Goal: Complete application form: Complete application form

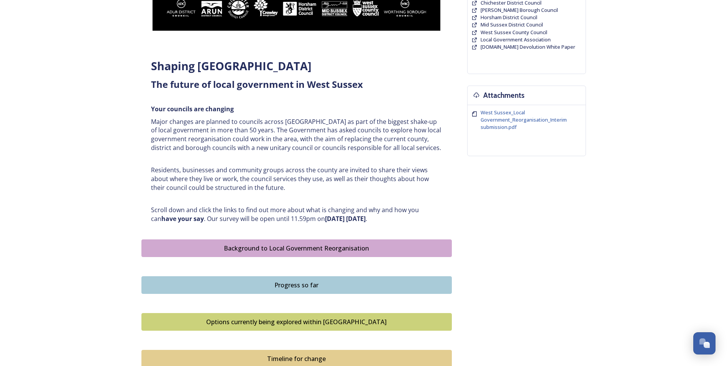
scroll to position [268, 0]
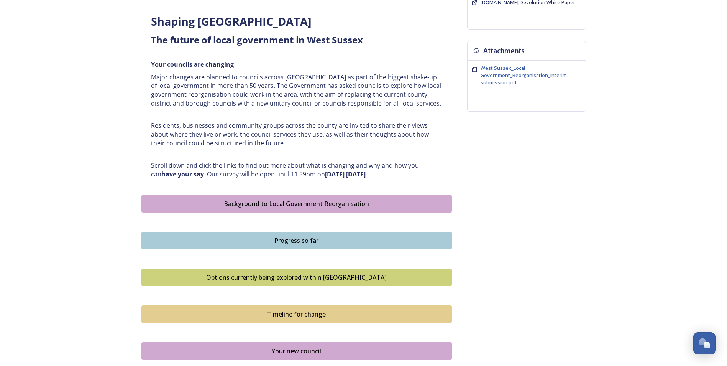
click at [330, 277] on div "Options currently being explored within West Sussex" at bounding box center [297, 276] width 302 height 9
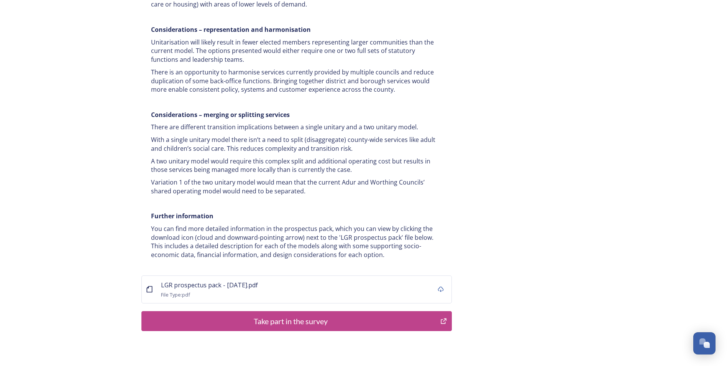
scroll to position [1441, 0]
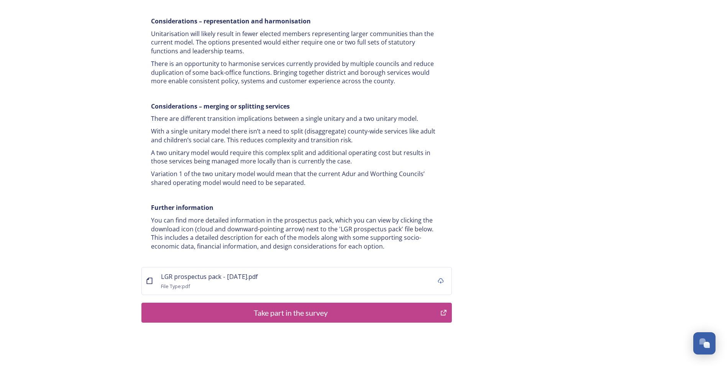
click at [340, 307] on div "Take part in the survey" at bounding box center [291, 312] width 291 height 11
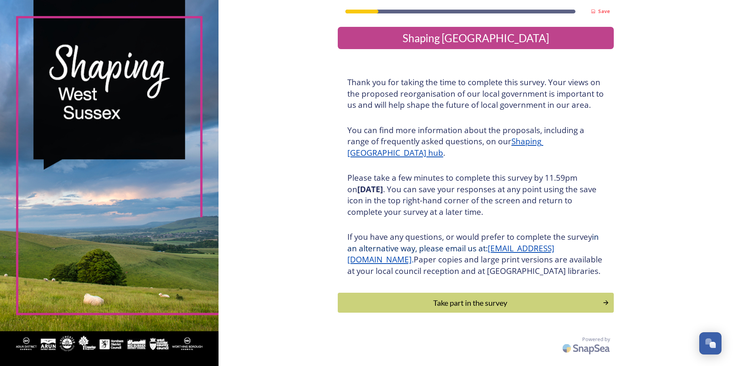
scroll to position [3, 0]
click at [381, 313] on button "Take part in the survey" at bounding box center [475, 302] width 279 height 20
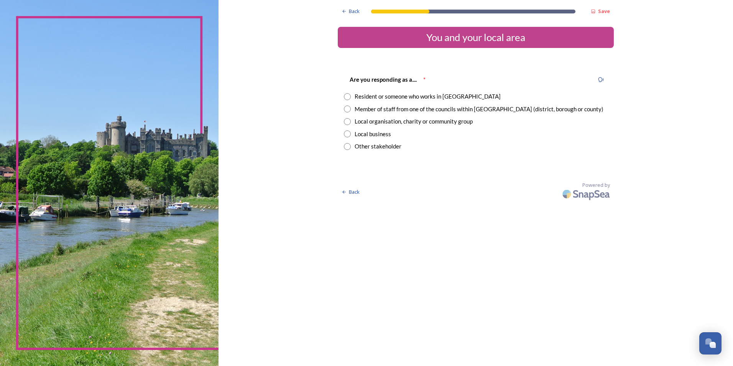
click at [414, 87] on div "Are you responding as a...." at bounding box center [383, 79] width 79 height 17
click at [408, 95] on div "Resident or someone who works in West Sussex" at bounding box center [428, 96] width 146 height 9
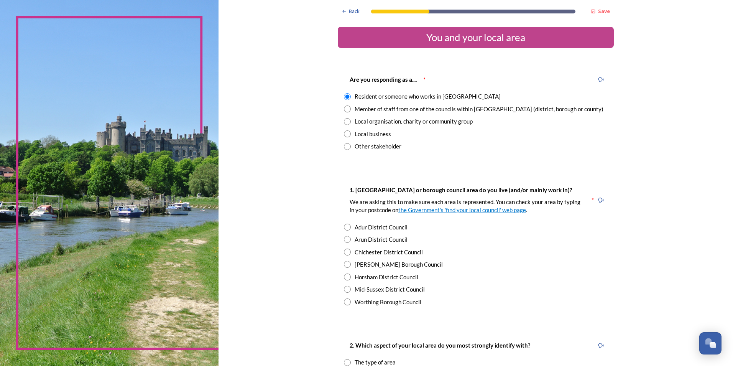
click at [419, 110] on div "Member of staff from one of the councils within West Sussex (district, borough …" at bounding box center [479, 109] width 249 height 9
radio input "false"
radio input "true"
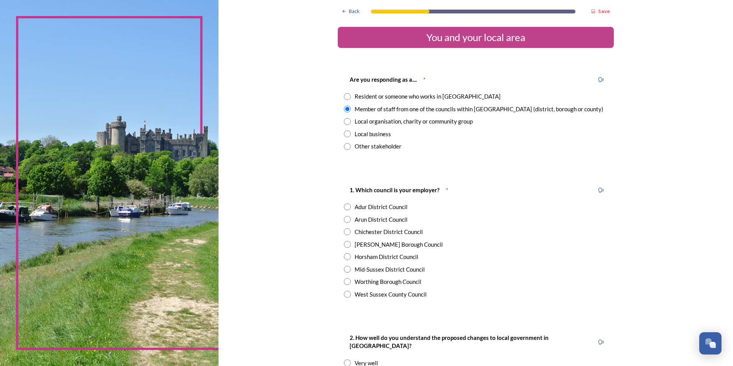
click at [406, 98] on div "Resident or someone who works in West Sussex" at bounding box center [428, 96] width 146 height 9
radio input "true"
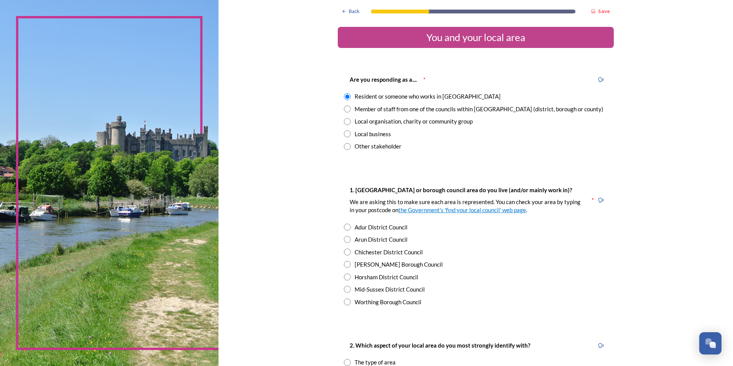
click at [357, 291] on div "Mid-Sussex District Council" at bounding box center [390, 289] width 70 height 9
radio input "true"
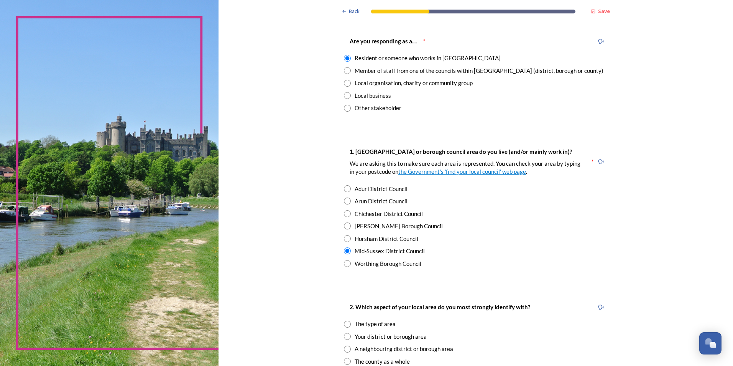
scroll to position [77, 0]
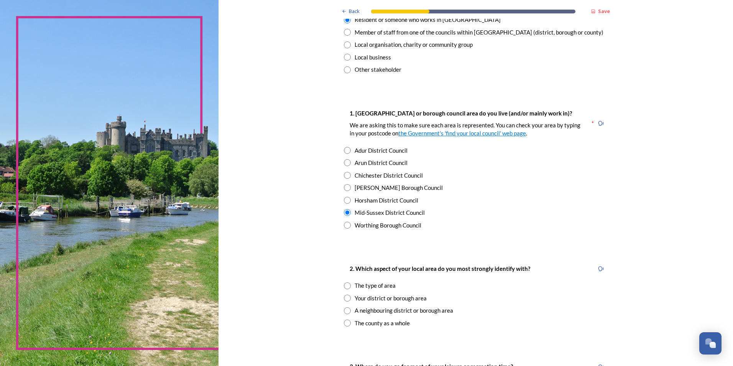
drag, startPoint x: 417, startPoint y: 300, endPoint x: 445, endPoint y: 318, distance: 33.5
click at [417, 300] on div "Your district or borough area" at bounding box center [391, 298] width 72 height 9
radio input "true"
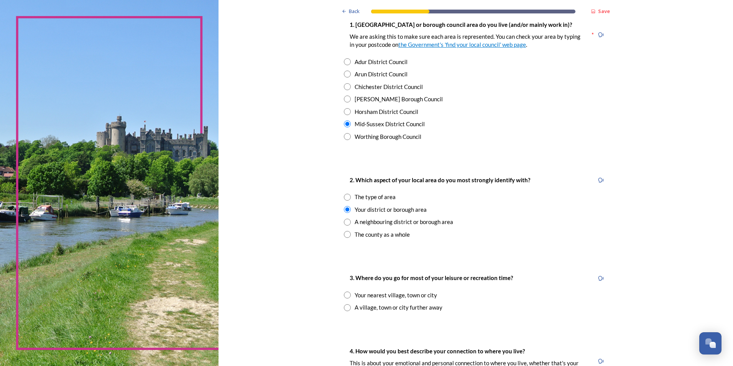
scroll to position [268, 0]
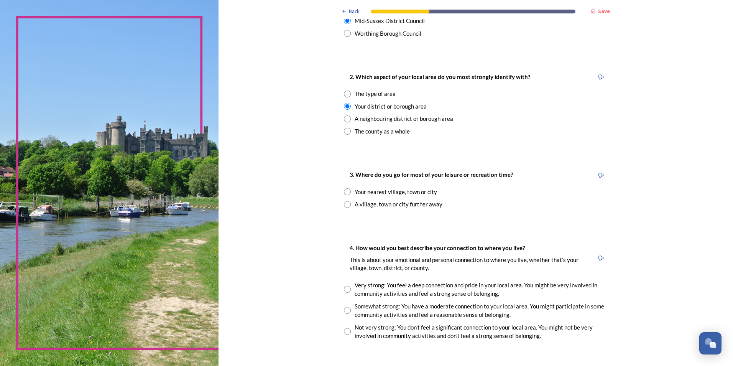
drag, startPoint x: 410, startPoint y: 206, endPoint x: 454, endPoint y: 228, distance: 49.4
click at [411, 206] on div "A village, town or city further away" at bounding box center [399, 204] width 88 height 9
radio input "true"
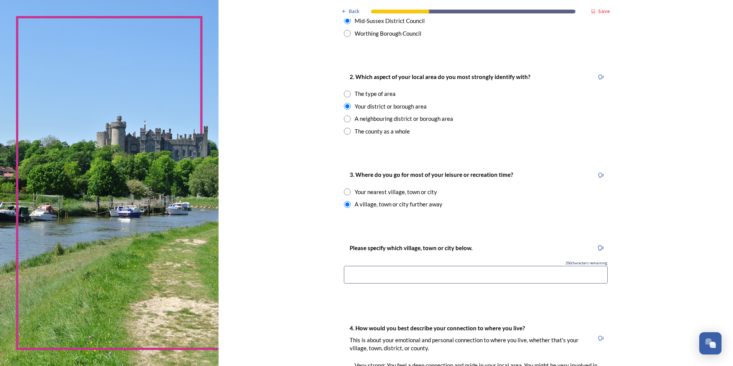
click at [410, 194] on div "Your nearest village, town or city" at bounding box center [396, 191] width 82 height 9
radio input "true"
drag, startPoint x: 421, startPoint y: 231, endPoint x: 345, endPoint y: 220, distance: 77.0
click at [345, 220] on div "Back Save You and your local area Are you responding as a.... * Resident or som…" at bounding box center [476, 223] width 276 height 983
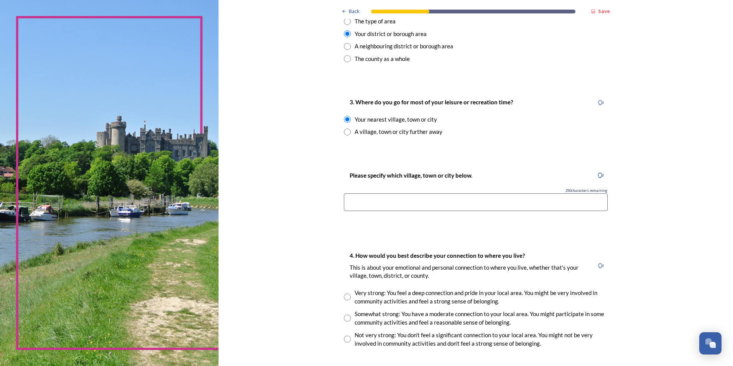
scroll to position [345, 0]
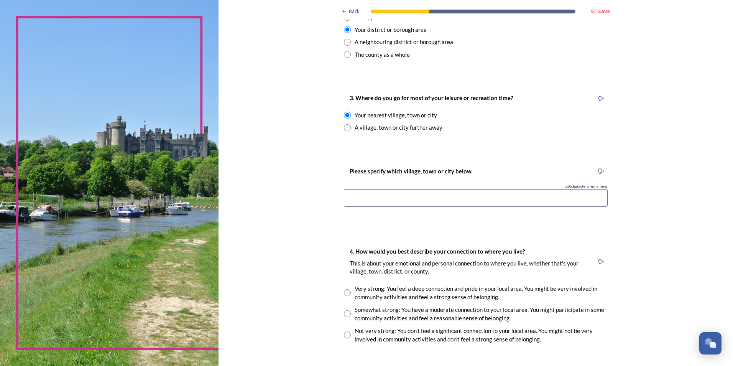
drag, startPoint x: 386, startPoint y: 266, endPoint x: 492, endPoint y: 295, distance: 110.5
click at [492, 295] on div "Very strong: You feel a deep connection and pride in your local area. You might…" at bounding box center [481, 292] width 253 height 17
click at [483, 311] on div "Somewhat strong: You have a moderate connection to your local area. You might p…" at bounding box center [481, 313] width 253 height 17
radio input "false"
radio input "true"
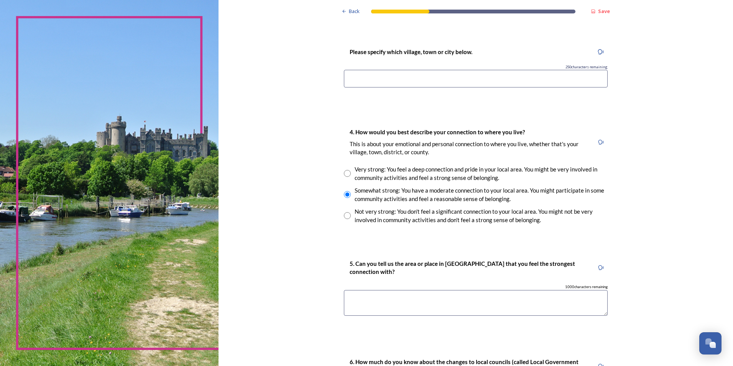
scroll to position [498, 0]
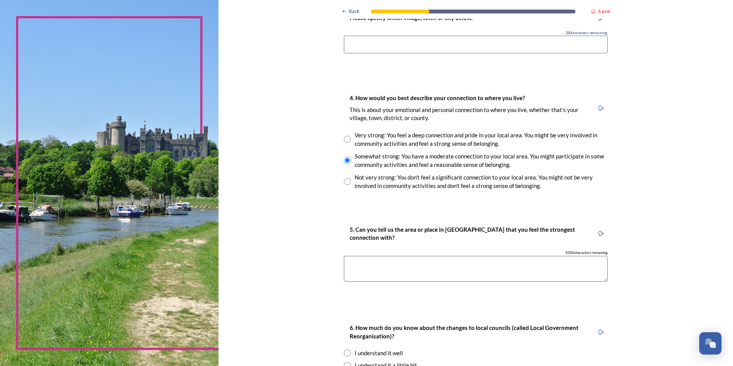
click at [432, 269] on textarea at bounding box center [476, 269] width 264 height 26
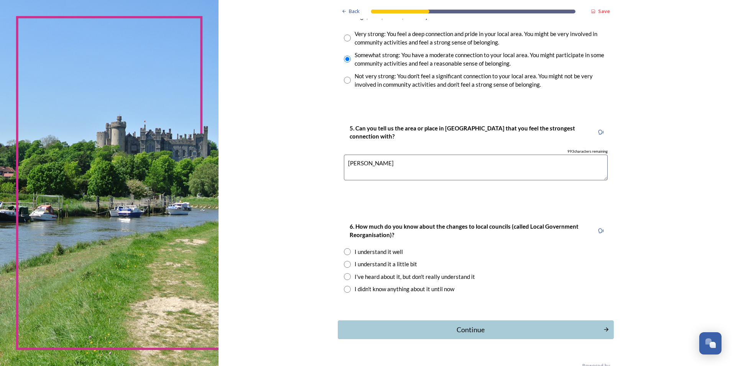
scroll to position [613, 0]
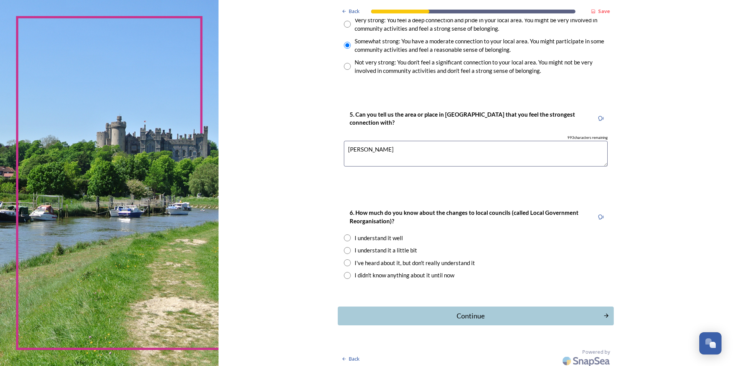
type textarea "Crawley"
click at [347, 236] on input "radio" at bounding box center [347, 237] width 7 height 7
radio input "true"
click at [469, 317] on div "Continue" at bounding box center [470, 315] width 259 height 10
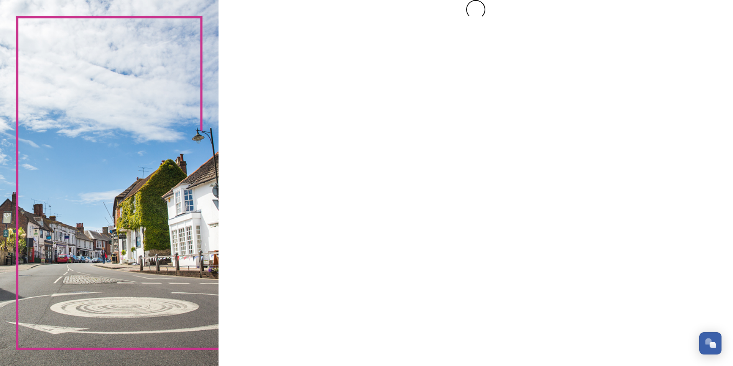
scroll to position [0, 0]
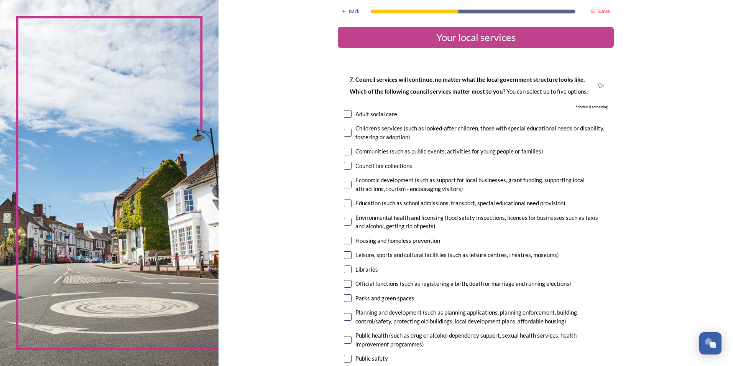
click at [360, 268] on div "Libraries" at bounding box center [366, 269] width 23 height 9
checkbox input "true"
click at [393, 153] on div "Communities (such as public events, activities for young people or families)" at bounding box center [449, 151] width 188 height 9
checkbox input "true"
click at [347, 238] on input "checkbox" at bounding box center [348, 240] width 8 height 8
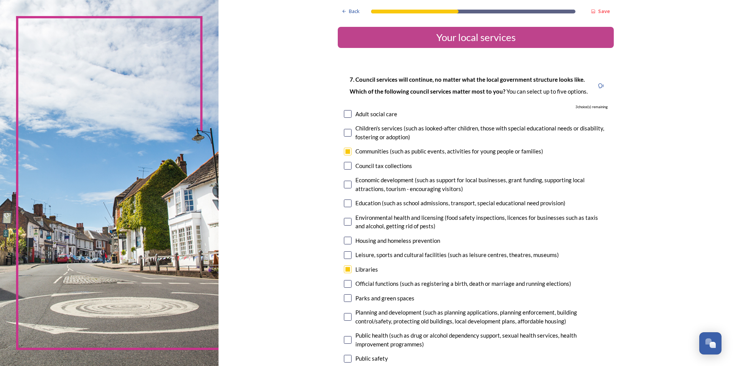
checkbox input "true"
click at [345, 256] on input "checkbox" at bounding box center [348, 255] width 8 height 8
checkbox input "true"
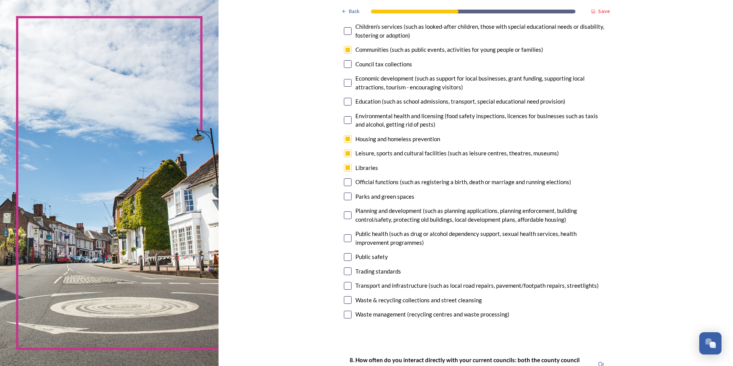
scroll to position [115, 0]
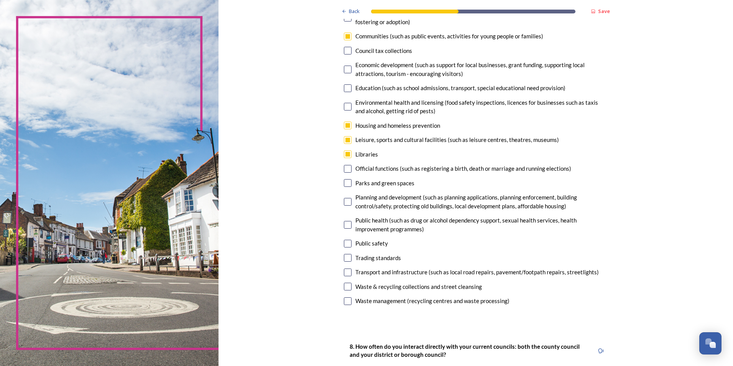
click at [350, 306] on div "7. Council services will continue, no matter what the local government structur…" at bounding box center [476, 133] width 276 height 363
click at [350, 302] on div "Waste management (recycling centres and waste processing)" at bounding box center [476, 300] width 264 height 9
checkbox input "true"
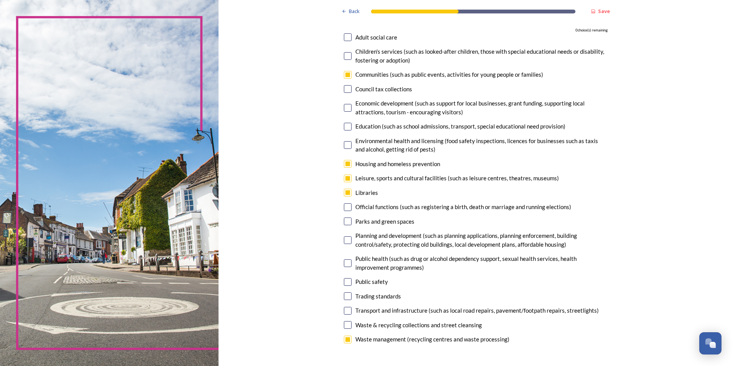
scroll to position [345, 0]
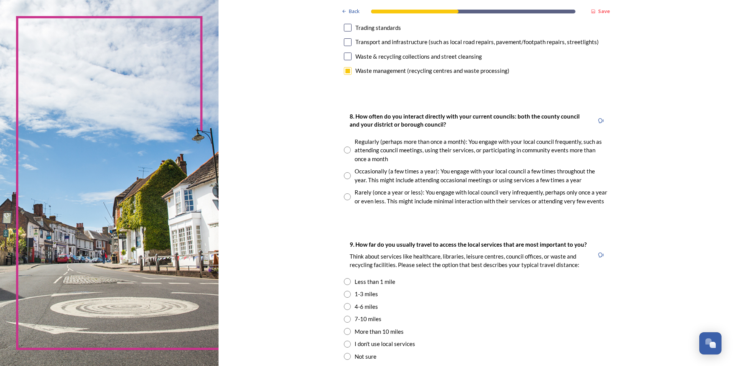
click at [497, 201] on div "Rarely (once a year or less): You engage with local council very infrequently, …" at bounding box center [481, 196] width 253 height 17
radio input "true"
click at [456, 159] on div "Regularly (perhaps more than once a month): You engage with your local council …" at bounding box center [481, 150] width 253 height 26
click at [459, 177] on div "Occasionally (a few times a year): You engage with your local council a few tim…" at bounding box center [481, 175] width 253 height 17
radio input "false"
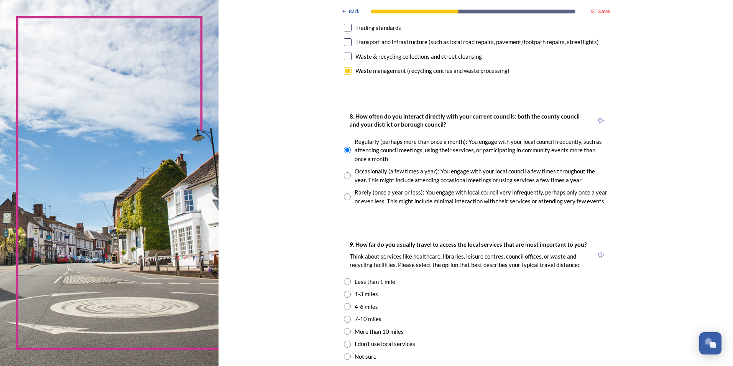
radio input "true"
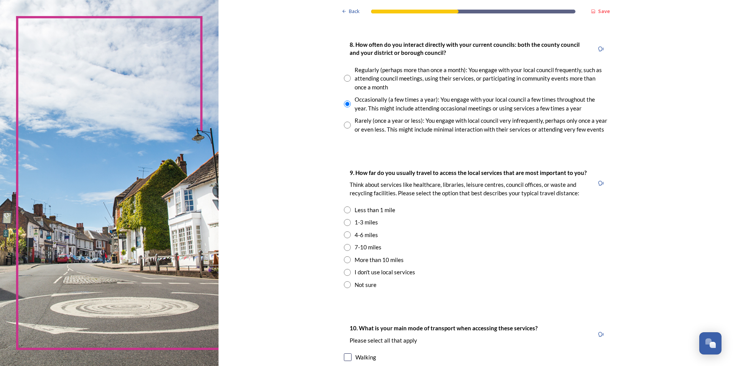
scroll to position [422, 0]
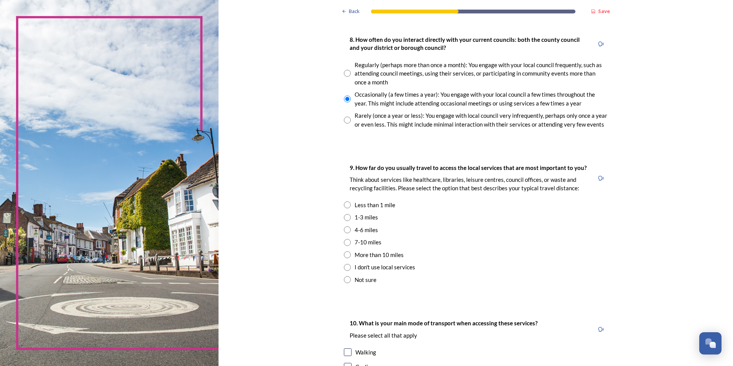
click at [355, 216] on div "1-3 miles" at bounding box center [366, 217] width 23 height 9
radio input "true"
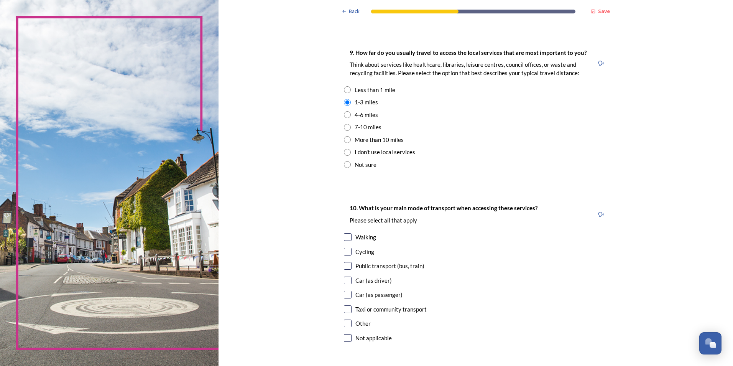
click at [351, 280] on div "Car (as driver)" at bounding box center [476, 280] width 264 height 9
checkbox input "true"
click at [344, 291] on input "checkbox" at bounding box center [348, 295] width 8 height 8
checkbox input "true"
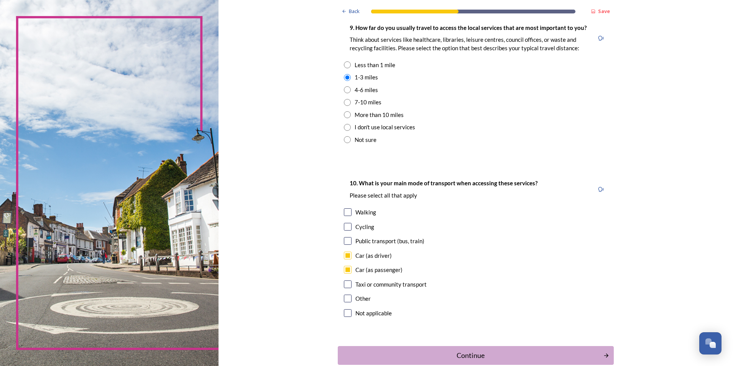
scroll to position [605, 0]
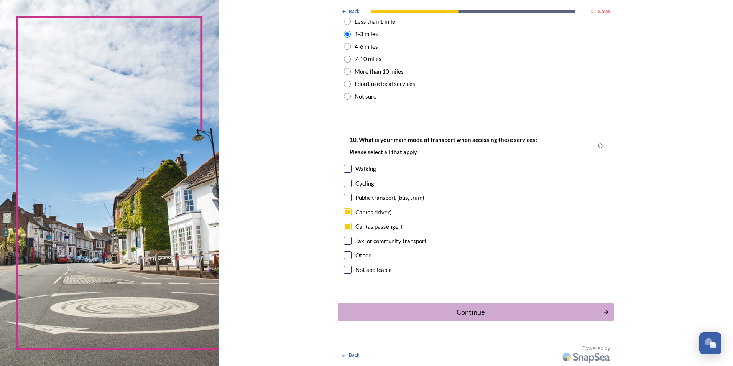
click at [347, 170] on input "checkbox" at bounding box center [348, 169] width 8 height 8
checkbox input "true"
click at [453, 311] on div "Continue" at bounding box center [470, 312] width 259 height 10
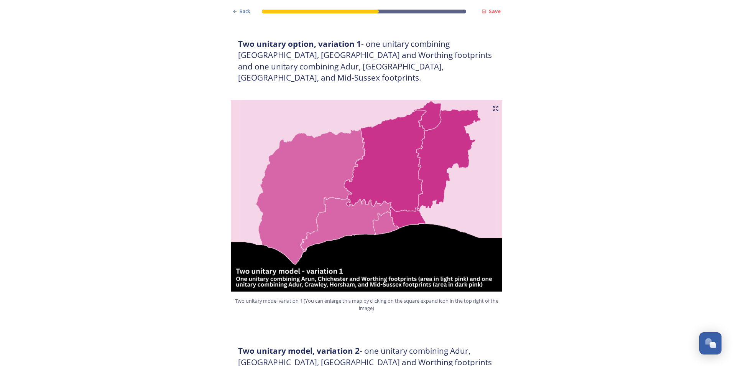
scroll to position [422, 0]
click at [357, 202] on img at bounding box center [366, 195] width 276 height 192
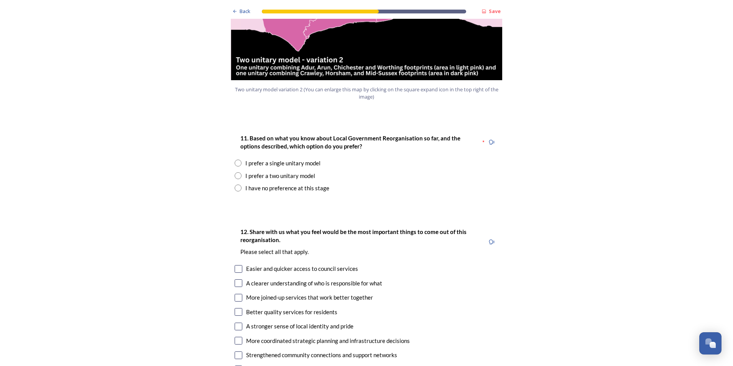
scroll to position [958, 0]
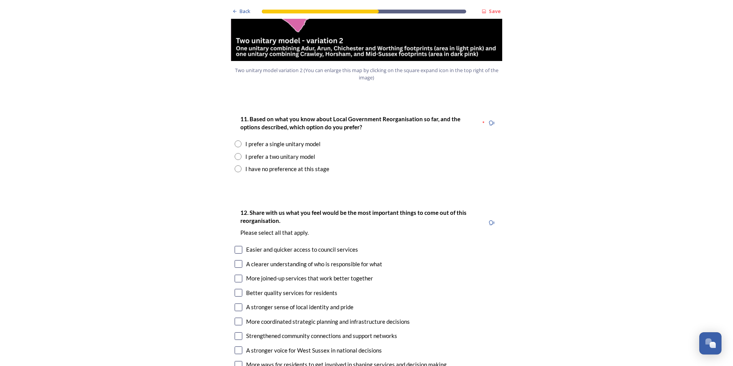
click at [247, 152] on div "I prefer a two unitary model" at bounding box center [280, 156] width 70 height 9
radio input "true"
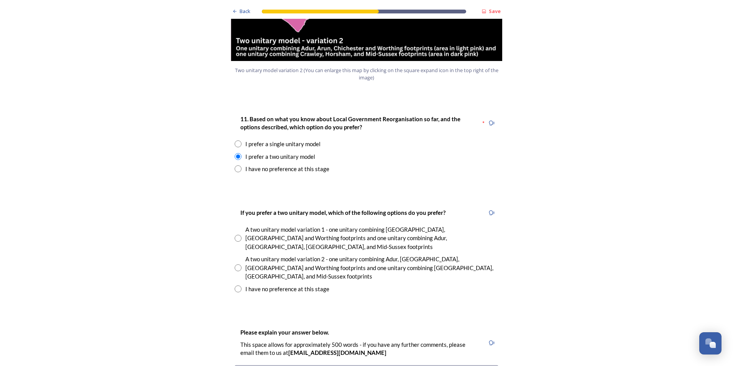
click at [268, 225] on div "A two unitary model variation 1 - one unitary combining Arun, Chichester and Wo…" at bounding box center [371, 238] width 253 height 26
radio input "true"
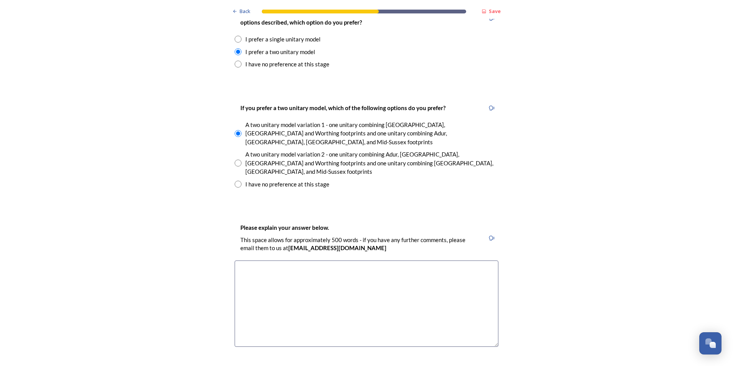
scroll to position [1073, 0]
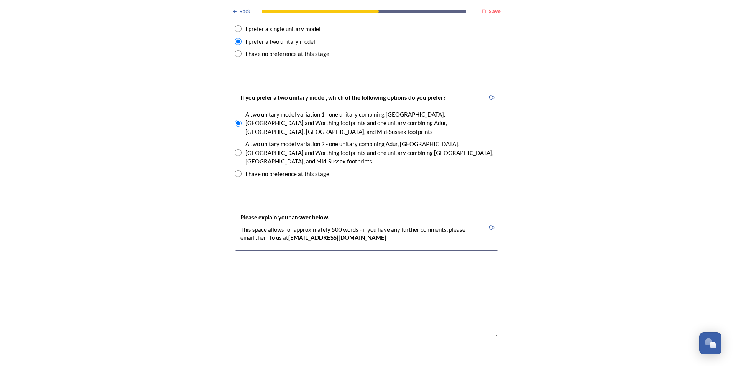
click at [351, 250] on textarea at bounding box center [367, 293] width 264 height 86
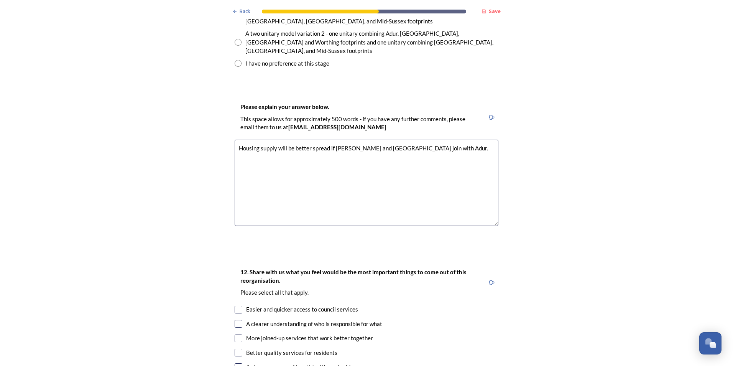
scroll to position [1188, 0]
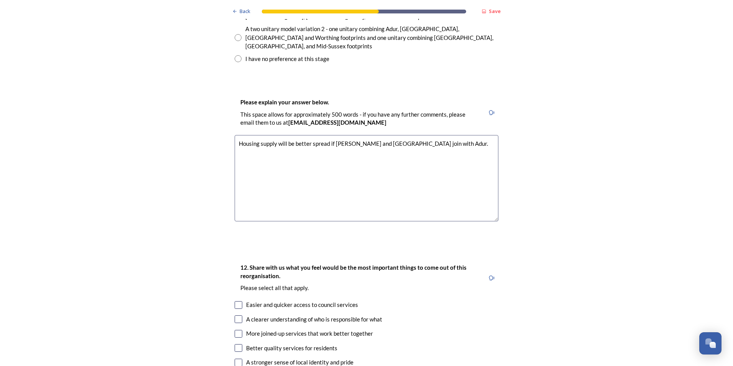
type textarea "Housing supply will be better spread if Crawley and Mid Sussex join with Adur."
click at [238, 343] on div "Better quality services for residents" at bounding box center [367, 347] width 264 height 9
checkbox input "true"
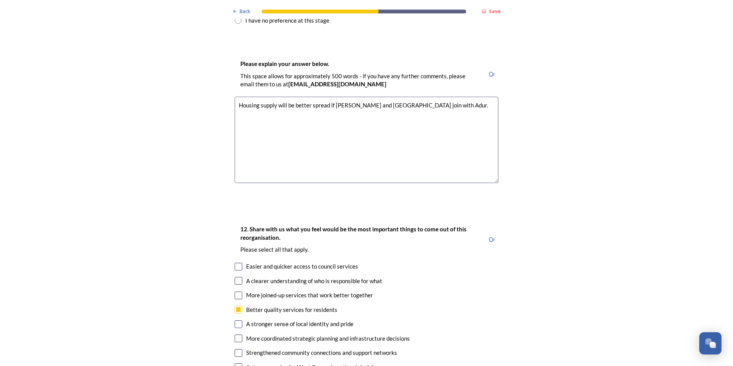
scroll to position [1265, 0]
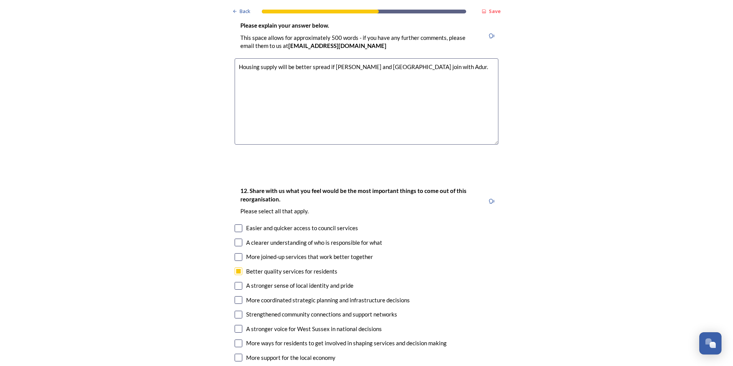
click at [276, 252] on div "More joined-up services that work better together" at bounding box center [309, 256] width 127 height 9
checkbox input "true"
click at [237, 238] on input "checkbox" at bounding box center [239, 242] width 8 height 8
checkbox input "true"
click at [237, 224] on input "checkbox" at bounding box center [239, 228] width 8 height 8
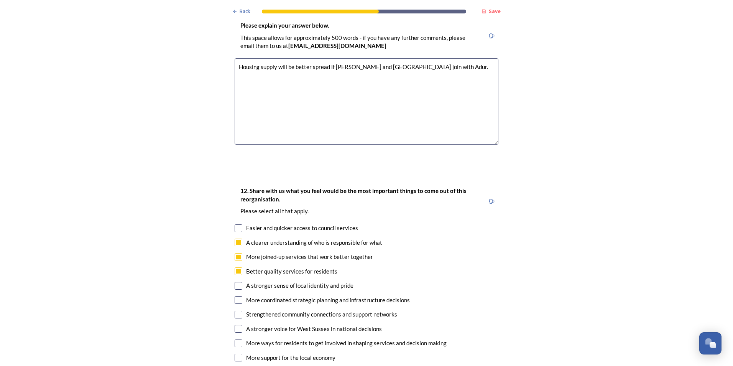
checkbox input "true"
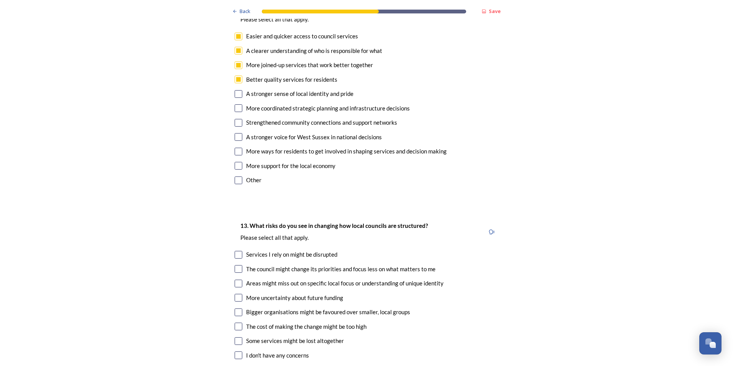
scroll to position [1495, 0]
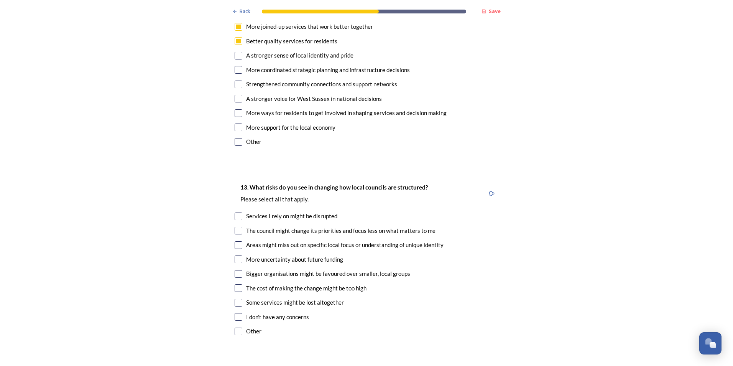
click at [289, 212] on div "Services I rely on might be disrupted" at bounding box center [291, 216] width 91 height 9
checkbox input "true"
click at [248, 197] on div "13. What risks do you see in changing how local councils are structured? ﻿Pleas…" at bounding box center [366, 260] width 276 height 170
click at [235, 226] on input "checkbox" at bounding box center [239, 230] width 8 height 8
checkbox input "true"
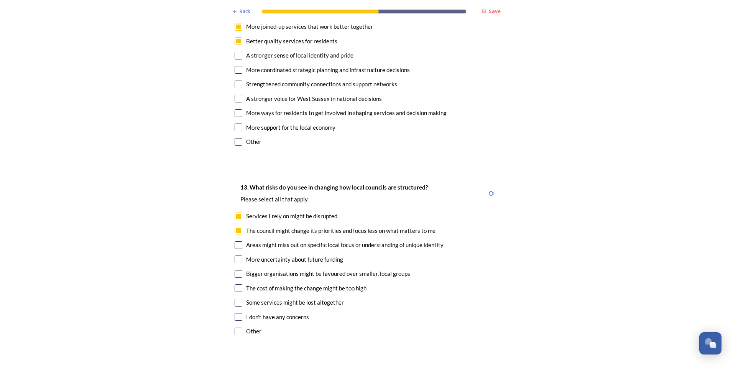
click at [235, 241] on input "checkbox" at bounding box center [239, 245] width 8 height 8
checkbox input "true"
click at [237, 255] on input "checkbox" at bounding box center [239, 259] width 8 height 8
checkbox input "true"
click at [235, 238] on div "13. What risks do you see in changing how local councils are structured? ﻿Pleas…" at bounding box center [366, 260] width 276 height 170
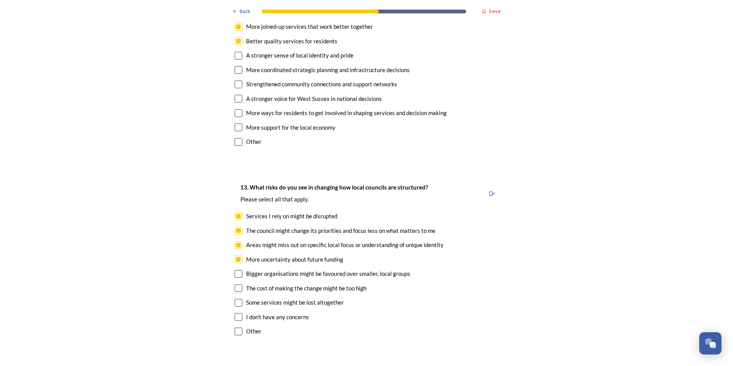
click at [238, 270] on input "checkbox" at bounding box center [239, 274] width 8 height 8
checkbox input "true"
click at [238, 299] on input "checkbox" at bounding box center [239, 303] width 8 height 8
checkbox input "true"
click at [235, 270] on input "checkbox" at bounding box center [239, 274] width 8 height 8
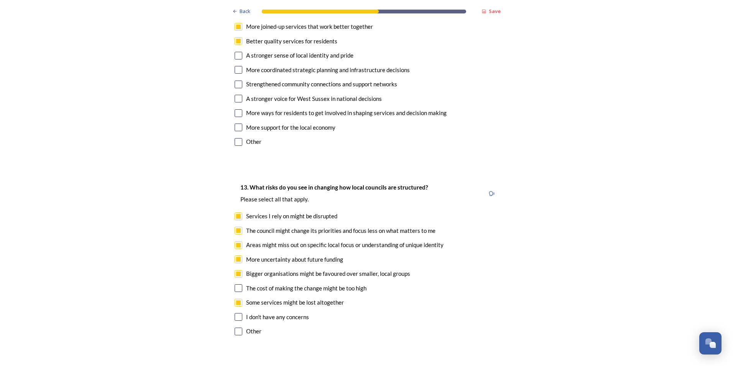
checkbox input "false"
click at [238, 255] on input "checkbox" at bounding box center [239, 259] width 8 height 8
checkbox input "false"
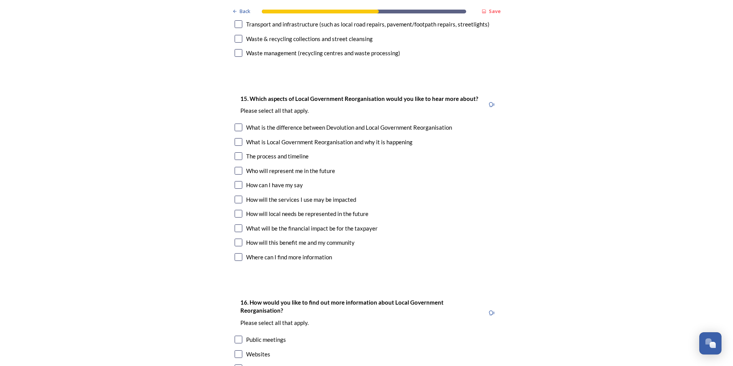
scroll to position [2185, 0]
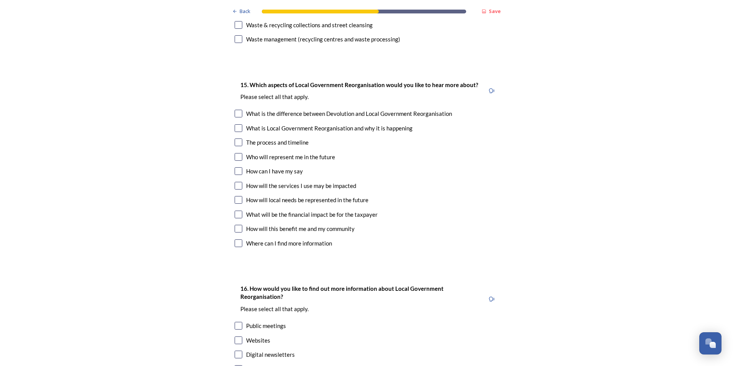
click at [228, 300] on div "16. How would you like to find out more information about Local Government Reor…" at bounding box center [366, 343] width 276 height 135
click at [238, 336] on input "checkbox" at bounding box center [239, 340] width 8 height 8
checkbox input "true"
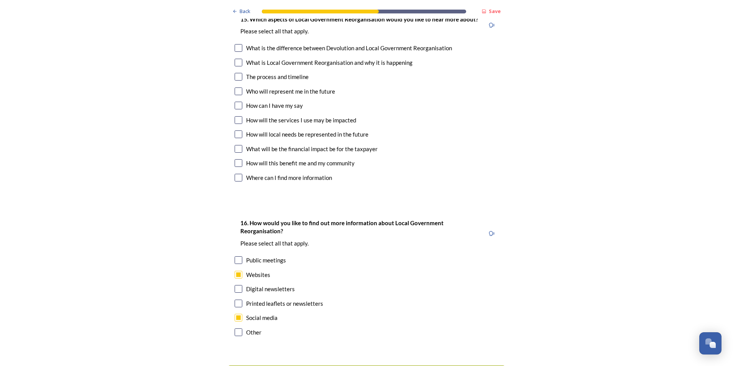
scroll to position [2273, 0]
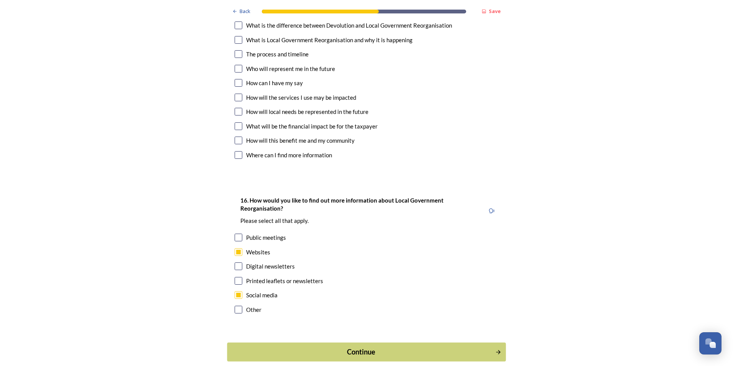
click at [306, 346] on div "Continue" at bounding box center [360, 351] width 259 height 10
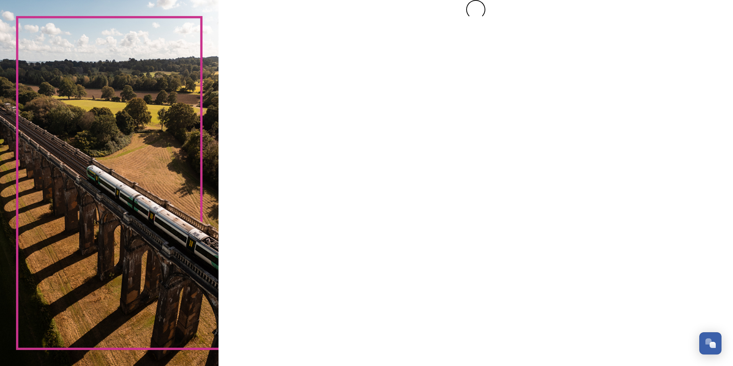
scroll to position [0, 0]
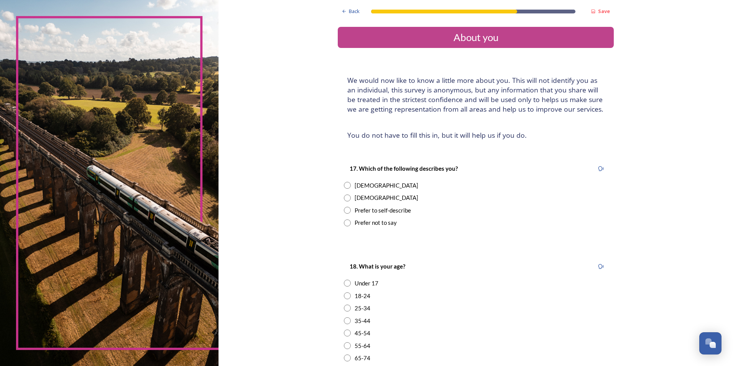
click at [344, 189] on input "radio" at bounding box center [347, 185] width 7 height 7
radio input "true"
click at [346, 320] on input "radio" at bounding box center [347, 320] width 7 height 7
radio input "true"
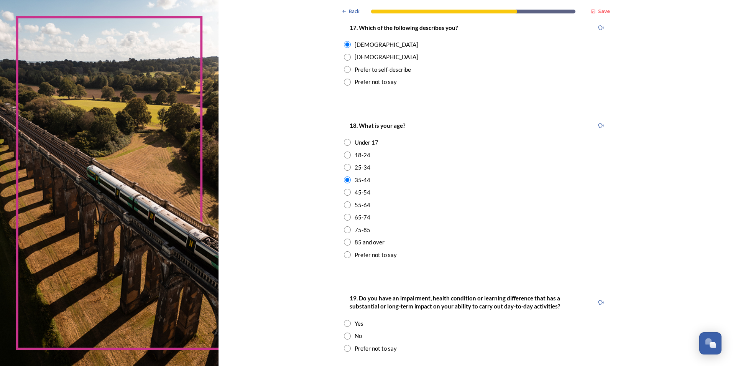
scroll to position [153, 0]
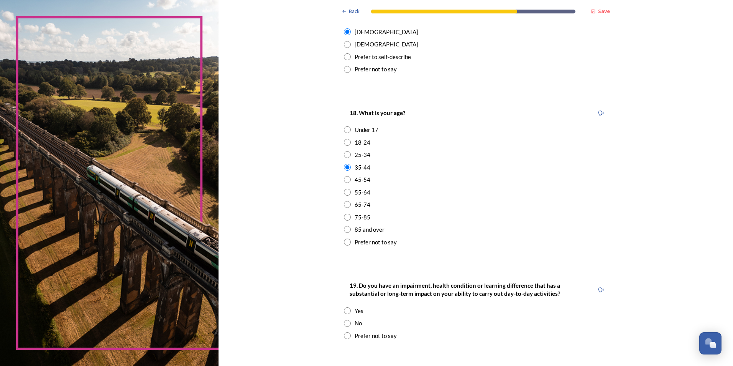
click at [347, 314] on div "Yes" at bounding box center [476, 310] width 264 height 9
radio input "true"
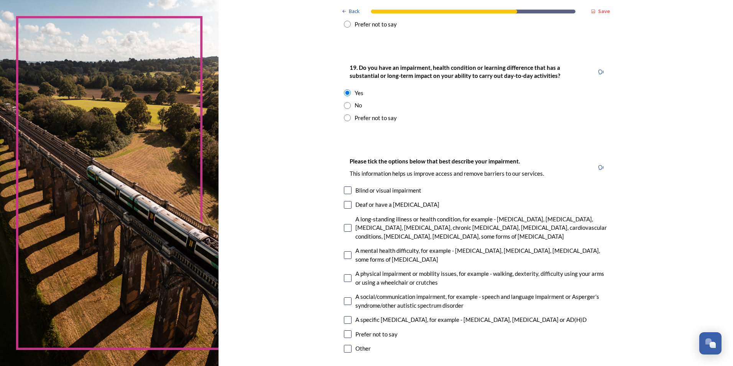
scroll to position [383, 0]
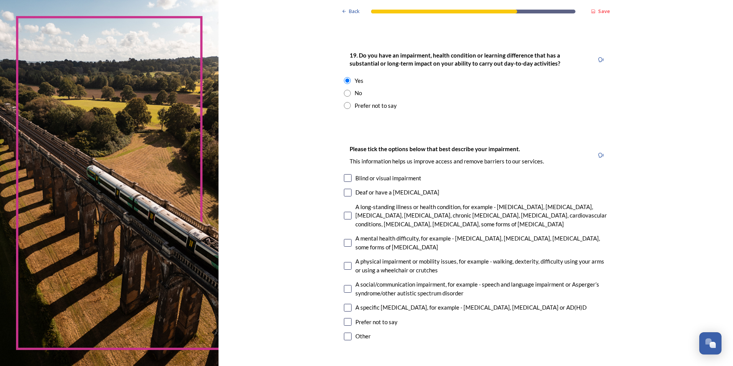
drag, startPoint x: 343, startPoint y: 209, endPoint x: 351, endPoint y: 220, distance: 13.4
click at [344, 209] on div "A long-standing illness or health condition, for example - cancer, HIV, diabete…" at bounding box center [476, 215] width 264 height 26
checkbox input "true"
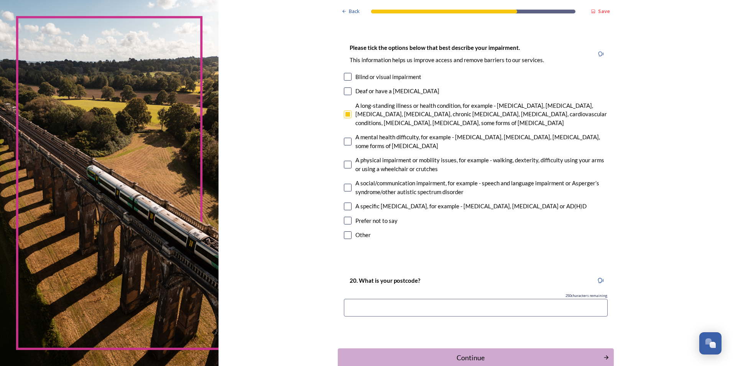
scroll to position [498, 0]
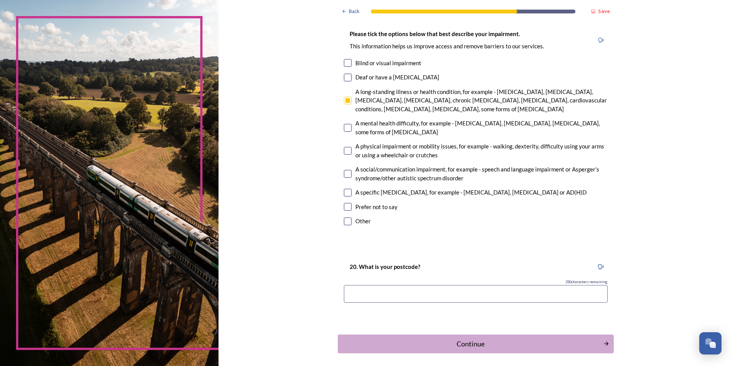
click at [433, 291] on input at bounding box center [476, 294] width 264 height 18
type input "RH16 4FQ"
click at [419, 347] on div "Continue" at bounding box center [470, 343] width 259 height 10
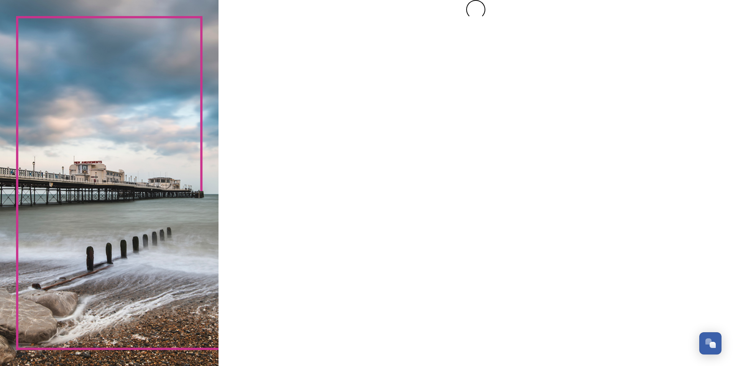
scroll to position [0, 0]
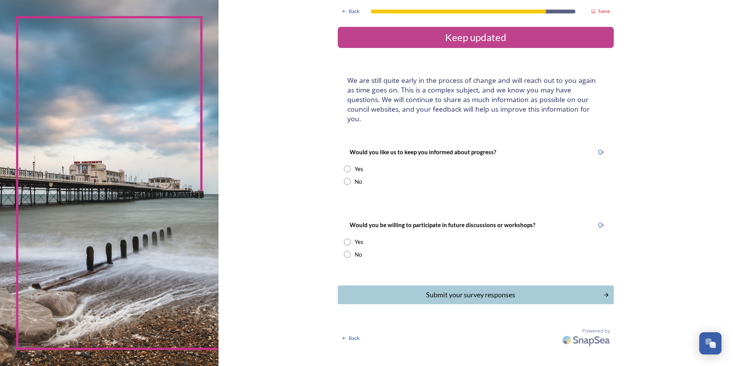
click at [347, 178] on input "radio" at bounding box center [347, 181] width 7 height 7
radio input "true"
click at [351, 237] on div "Yes" at bounding box center [476, 241] width 264 height 9
radio input "true"
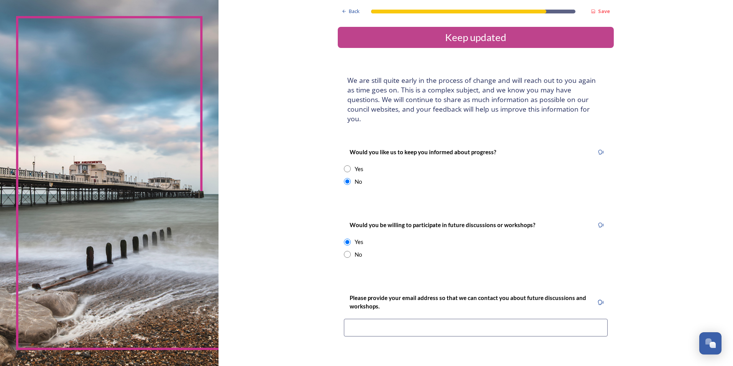
click at [401, 318] on input at bounding box center [476, 327] width 264 height 18
type input "victoria.morris-birrell@haywardsheath.gov.uk"
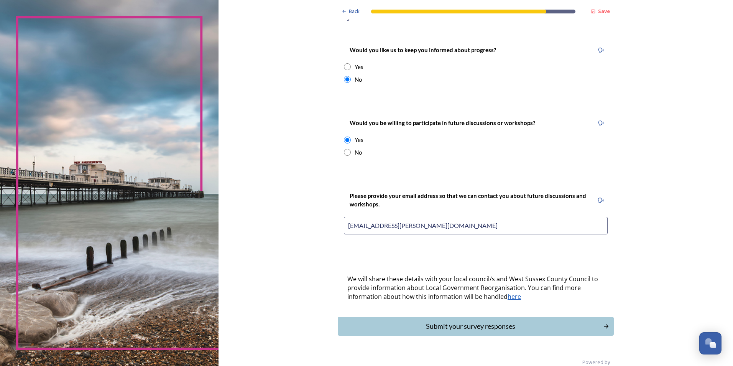
scroll to position [107, 0]
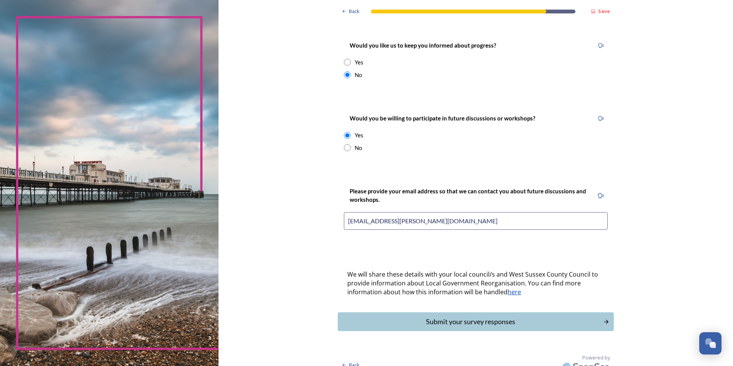
drag, startPoint x: 460, startPoint y: 307, endPoint x: 473, endPoint y: 310, distance: 13.0
click at [460, 316] on div "Submit your survey responses" at bounding box center [470, 321] width 257 height 10
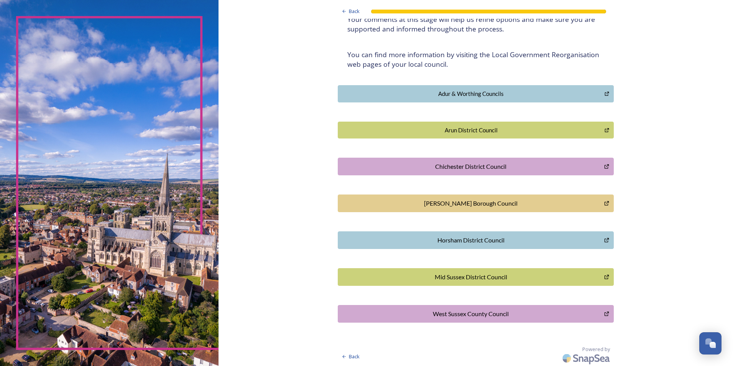
scroll to position [128, 0]
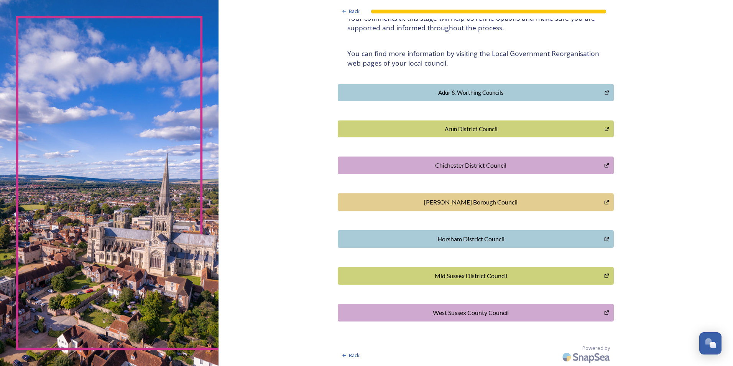
click at [502, 212] on div "Back Thank you! Thank you for completing this survey. ﻿We are still quite early…" at bounding box center [476, 119] width 276 height 494
click at [590, 200] on div "[PERSON_NAME] Borough Council" at bounding box center [471, 201] width 258 height 9
click at [604, 238] on icon "Horsham District Council" at bounding box center [607, 239] width 6 height 6
click at [605, 272] on icon "Mid Sussex District Council" at bounding box center [607, 275] width 6 height 6
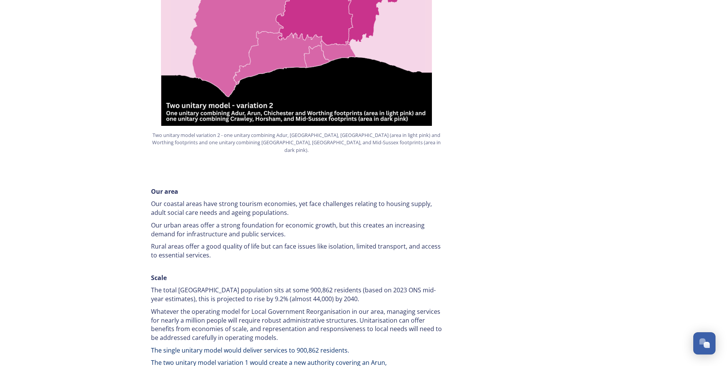
scroll to position [867, 0]
